Goal: Task Accomplishment & Management: Manage account settings

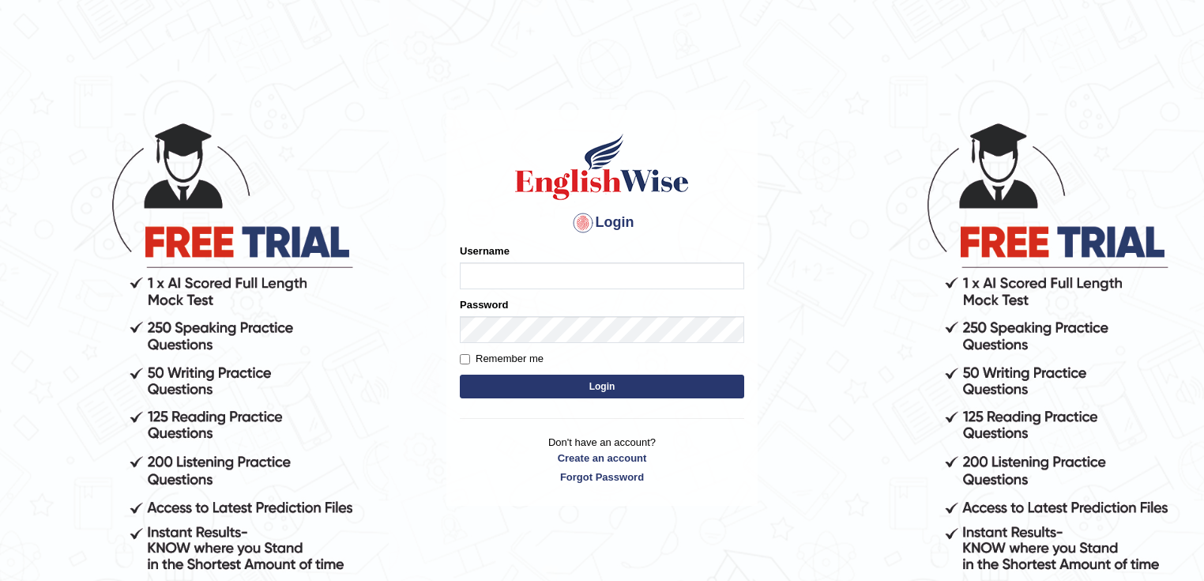
click at [583, 278] on input "Username" at bounding box center [602, 275] width 284 height 27
type input "Edu_hub"
click at [528, 397] on button "Login" at bounding box center [602, 386] width 284 height 24
type input "Edu_hub"
click at [596, 394] on button "Login" at bounding box center [602, 386] width 284 height 24
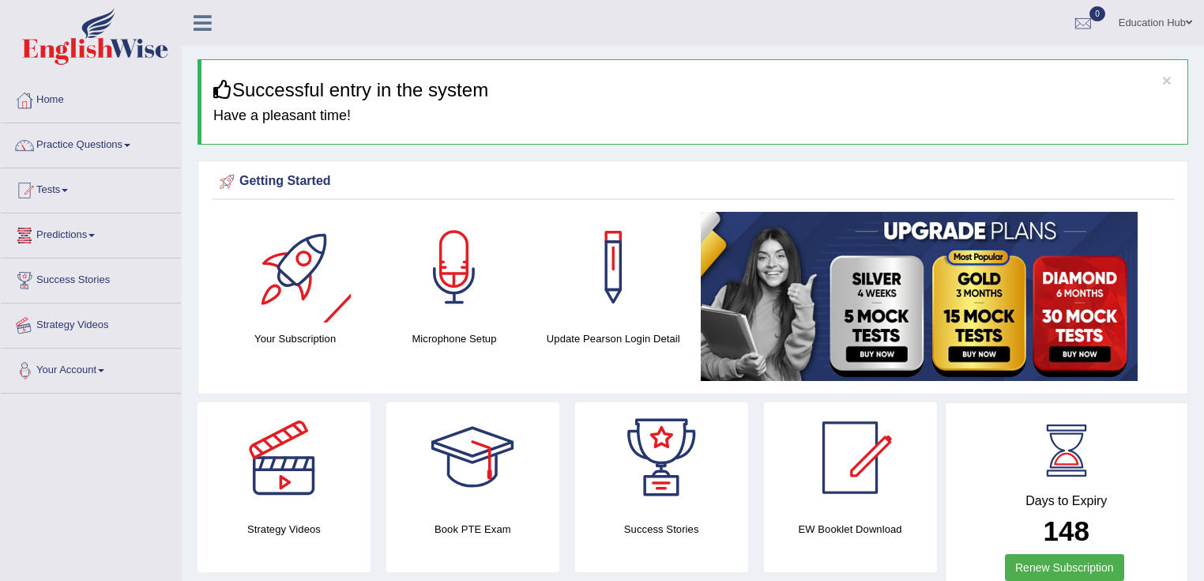
click at [109, 365] on link "Your Account" at bounding box center [91, 367] width 180 height 39
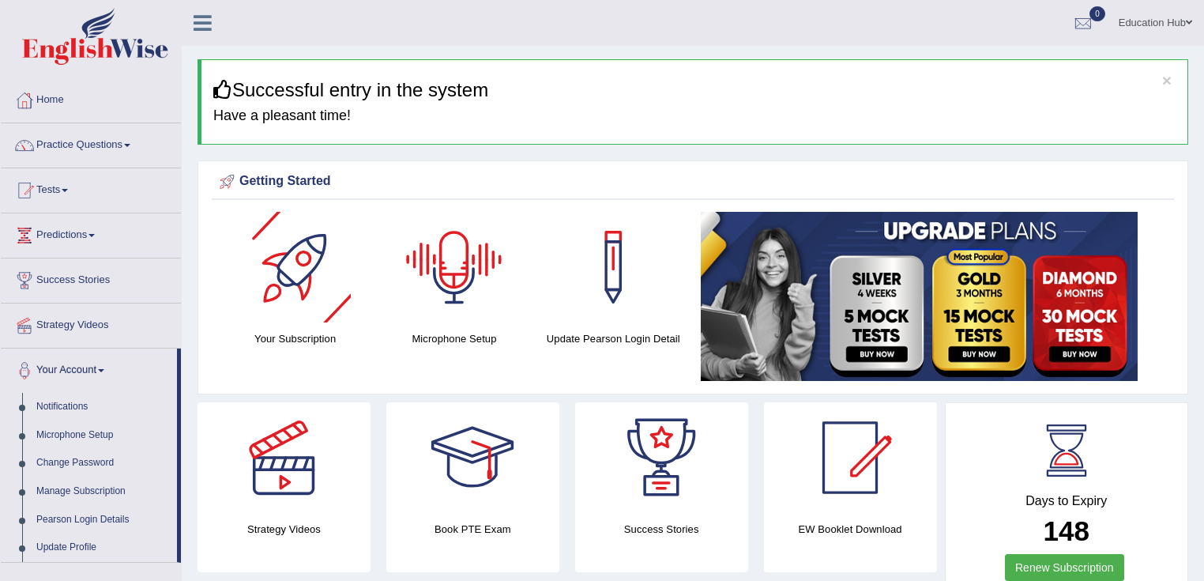
click at [1125, 25] on link "Education Hub" at bounding box center [1155, 20] width 97 height 41
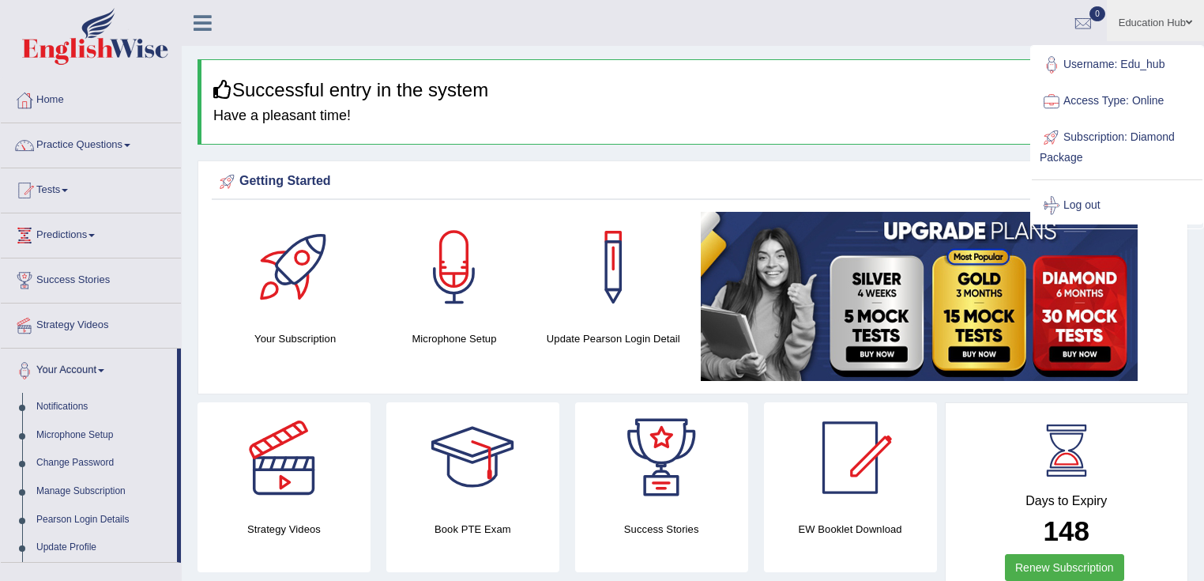
click at [1096, 96] on link "Access Type: Online" at bounding box center [1117, 101] width 171 height 36
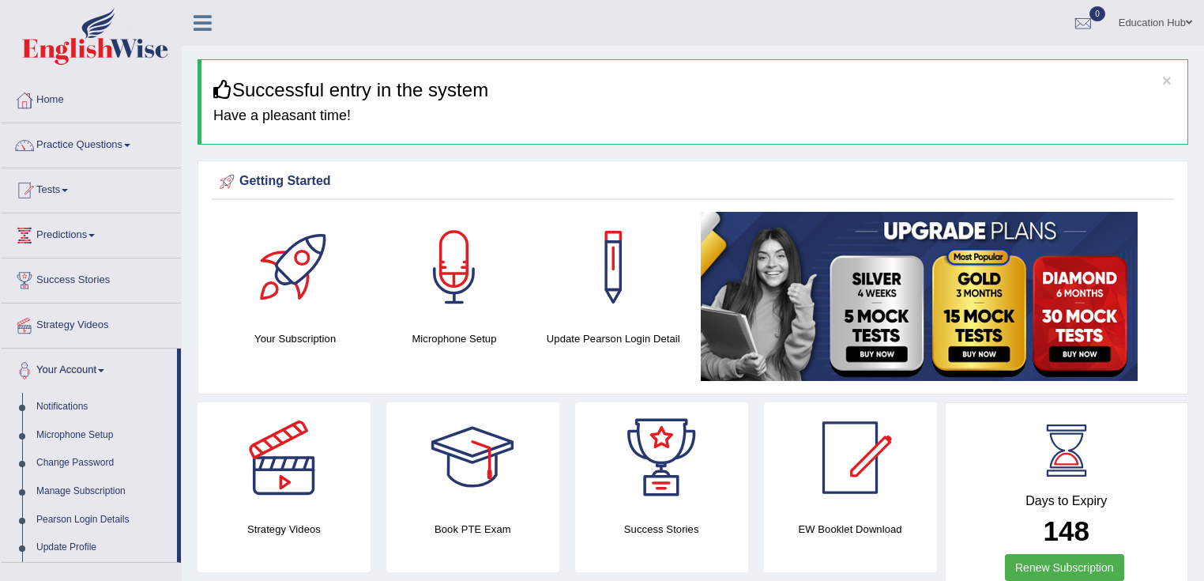
click at [1126, 34] on link "Education Hub" at bounding box center [1155, 20] width 97 height 41
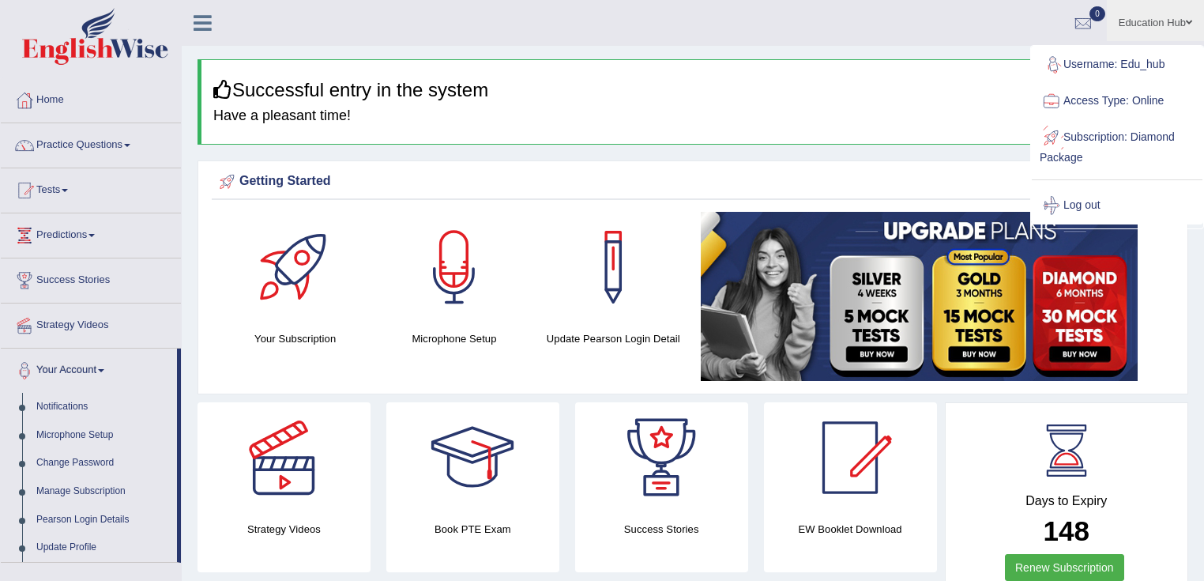
click at [1115, 130] on link "Subscription: Diamond Package" at bounding box center [1117, 145] width 171 height 53
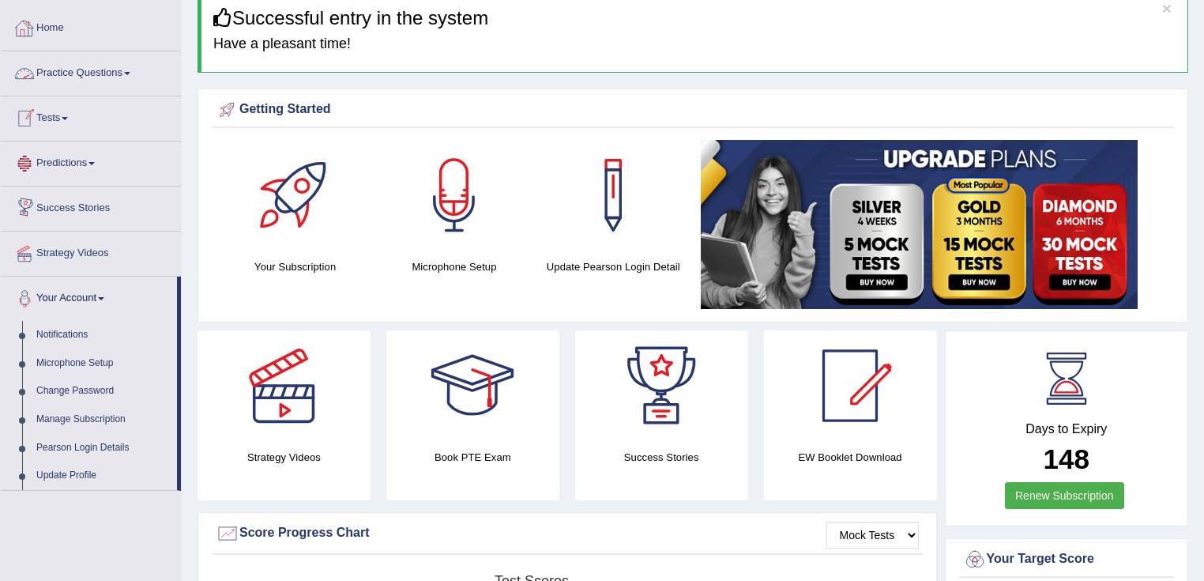
scroll to position [253, 0]
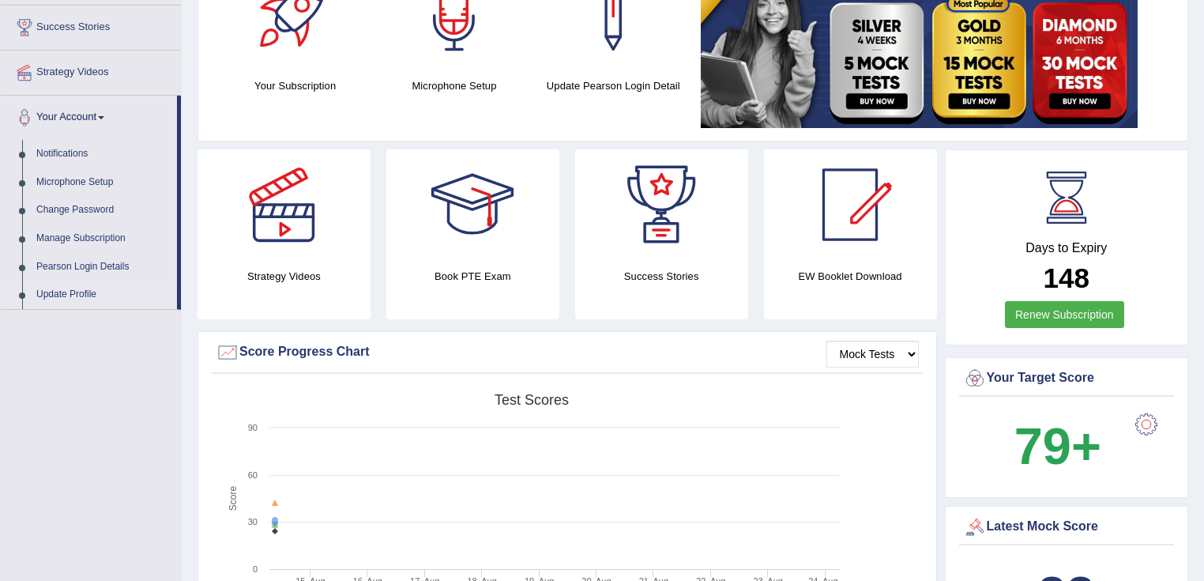
click at [76, 288] on link "Update Profile" at bounding box center [103, 294] width 148 height 28
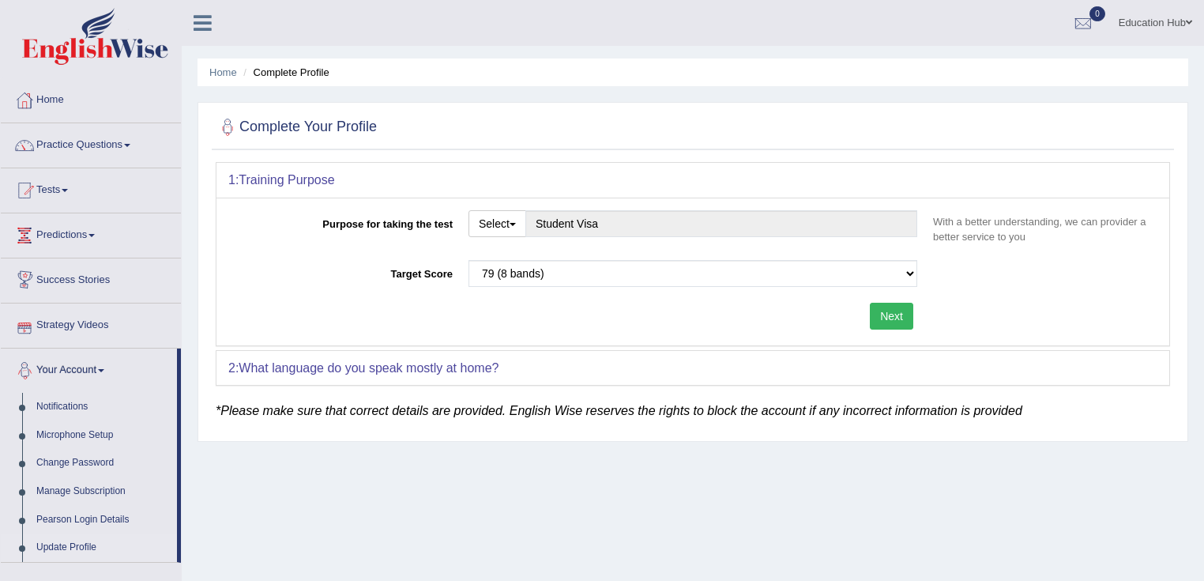
click at [58, 370] on link "Your Account" at bounding box center [89, 367] width 176 height 39
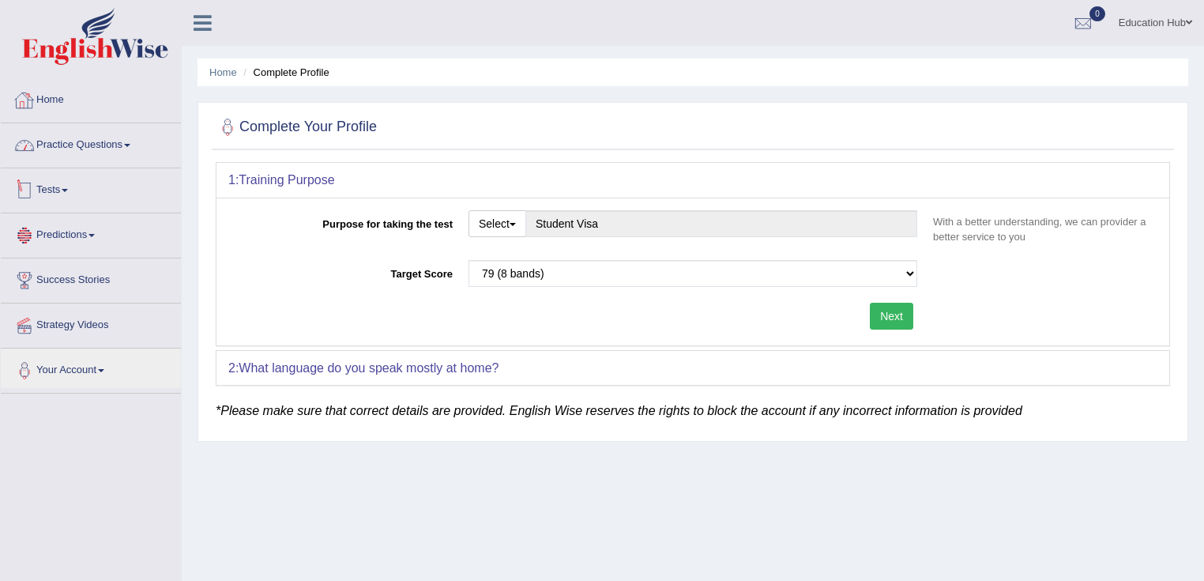
click at [72, 109] on link "Home" at bounding box center [91, 97] width 180 height 39
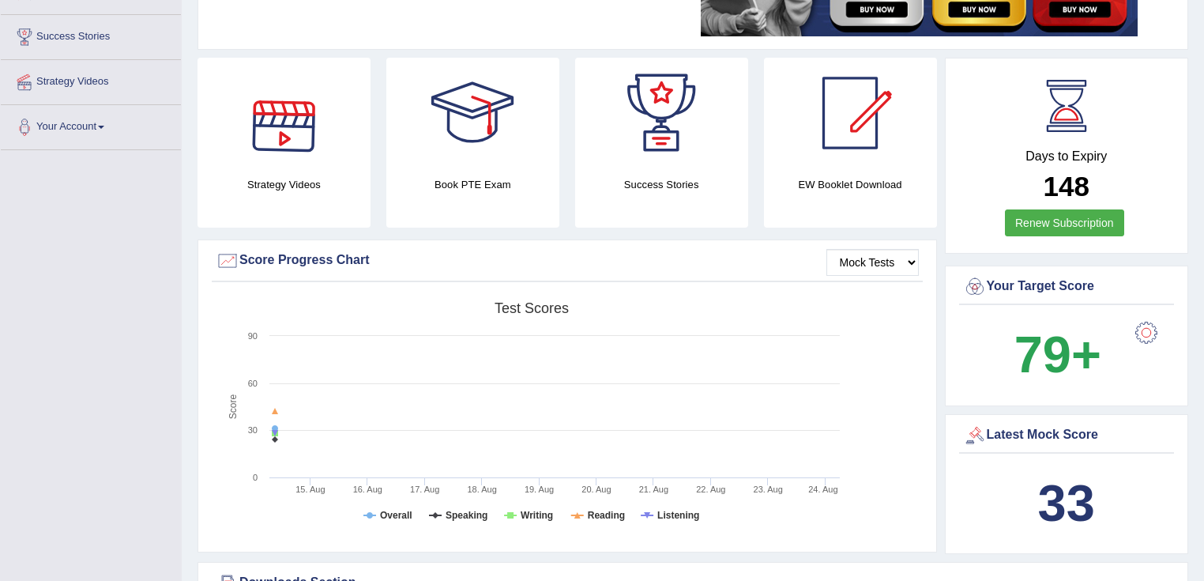
scroll to position [253, 0]
